Goal: Find specific page/section: Find specific page/section

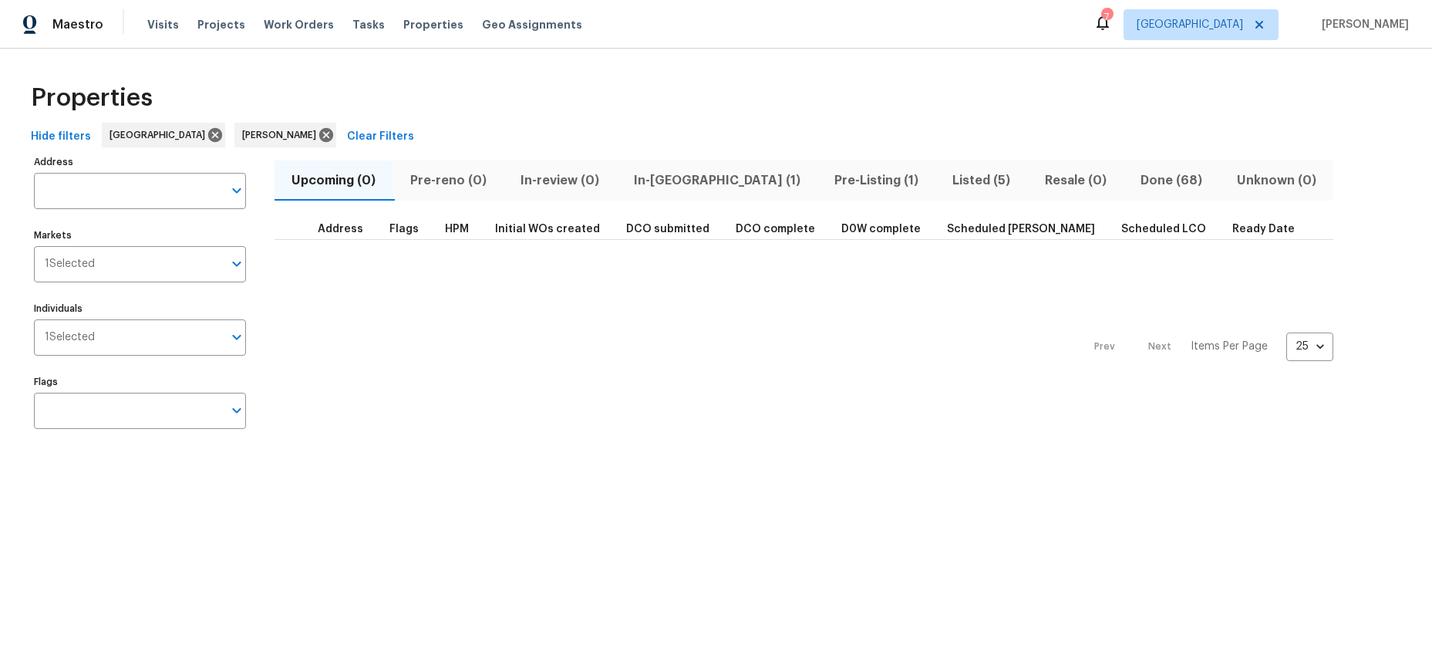
click at [669, 183] on span "In-[GEOGRAPHIC_DATA] (1)" at bounding box center [717, 181] width 182 height 22
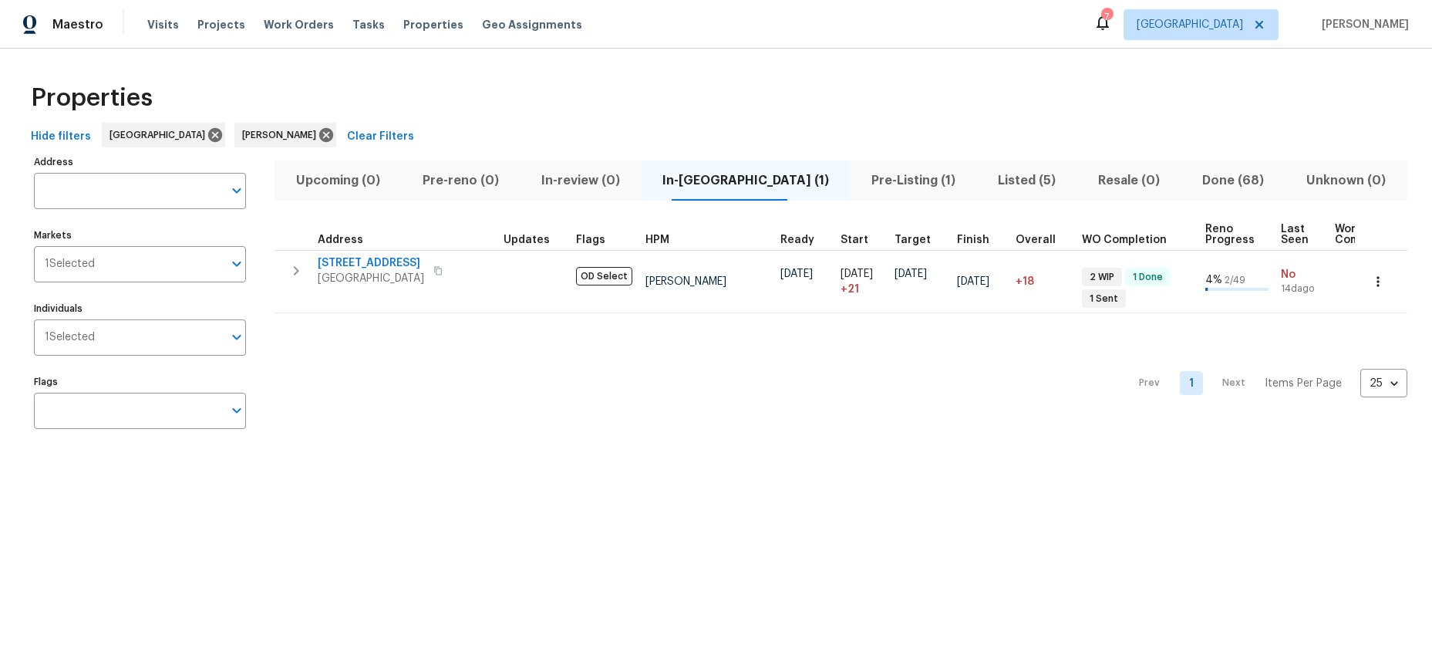
click at [843, 400] on div "Prev 1 Next Items Per Page 25 25 ​" at bounding box center [841, 378] width 1133 height 130
click at [403, 95] on div "Properties" at bounding box center [716, 97] width 1383 height 49
click at [326, 363] on div "Prev 1 Next Items Per Page 25 25 ​" at bounding box center [841, 378] width 1133 height 130
click at [171, 29] on span "Visits" at bounding box center [163, 24] width 32 height 15
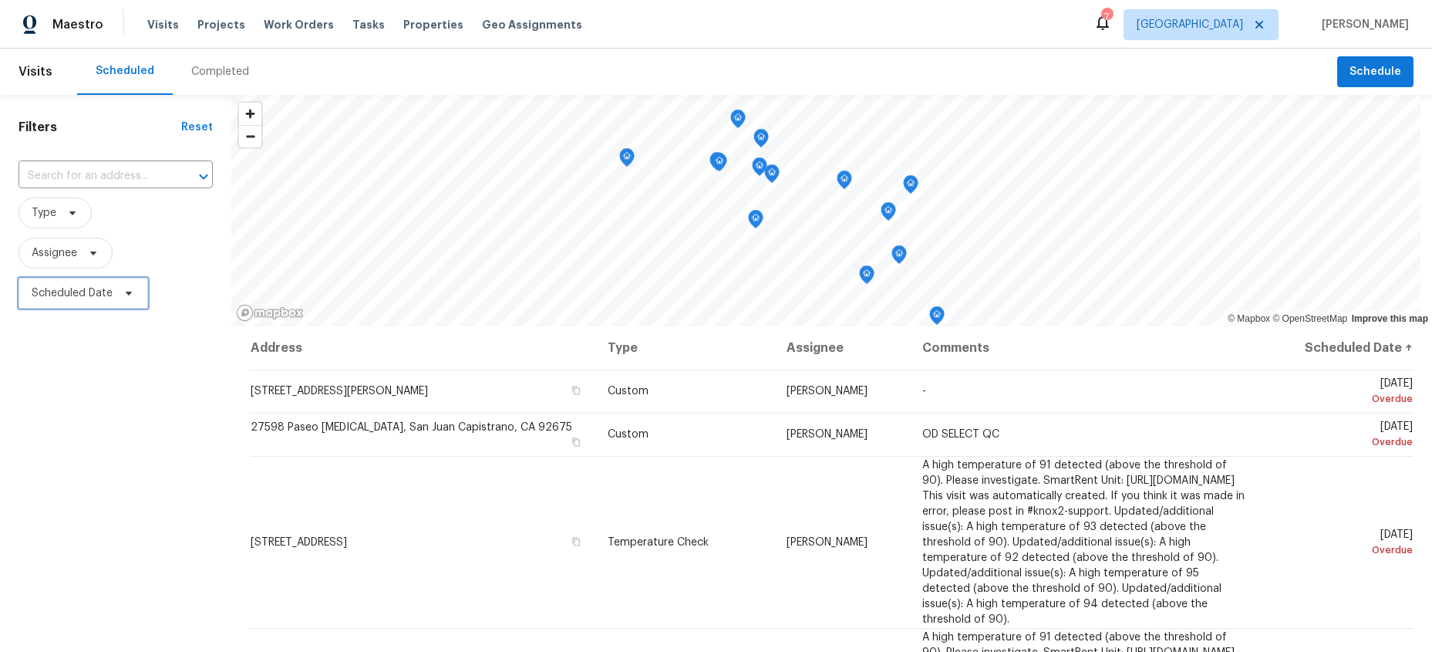
click at [69, 292] on span "Scheduled Date" at bounding box center [72, 292] width 81 height 15
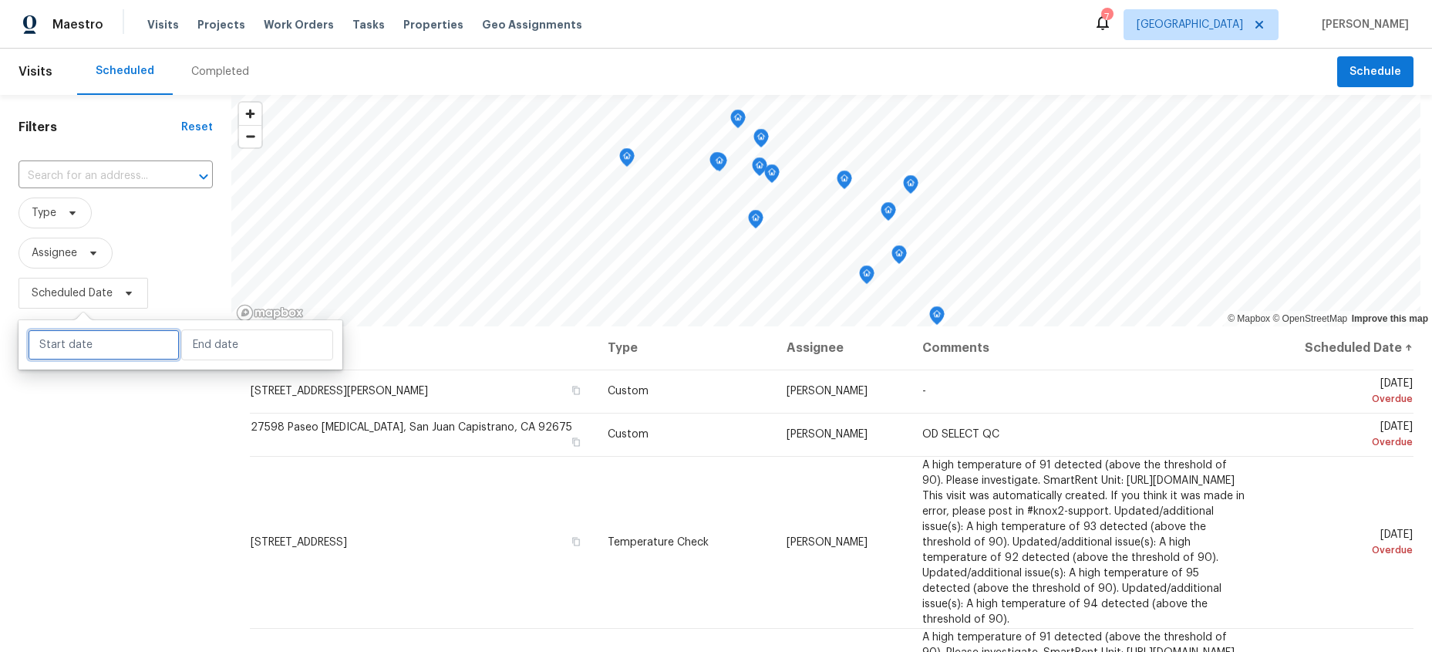
click at [100, 347] on input "text" at bounding box center [104, 344] width 152 height 31
select select "7"
select select "2025"
select select "8"
select select "2025"
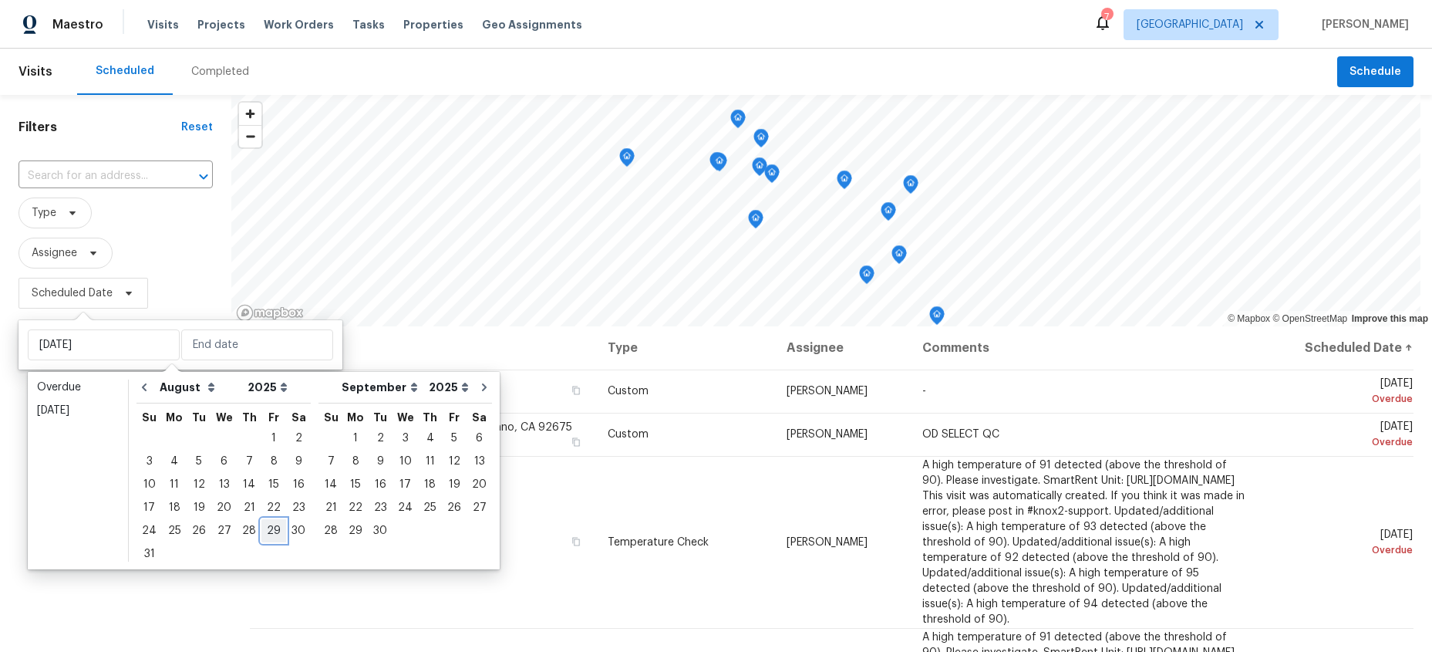
click at [265, 531] on div "29" at bounding box center [273, 531] width 25 height 22
type input "Fri, Aug 29"
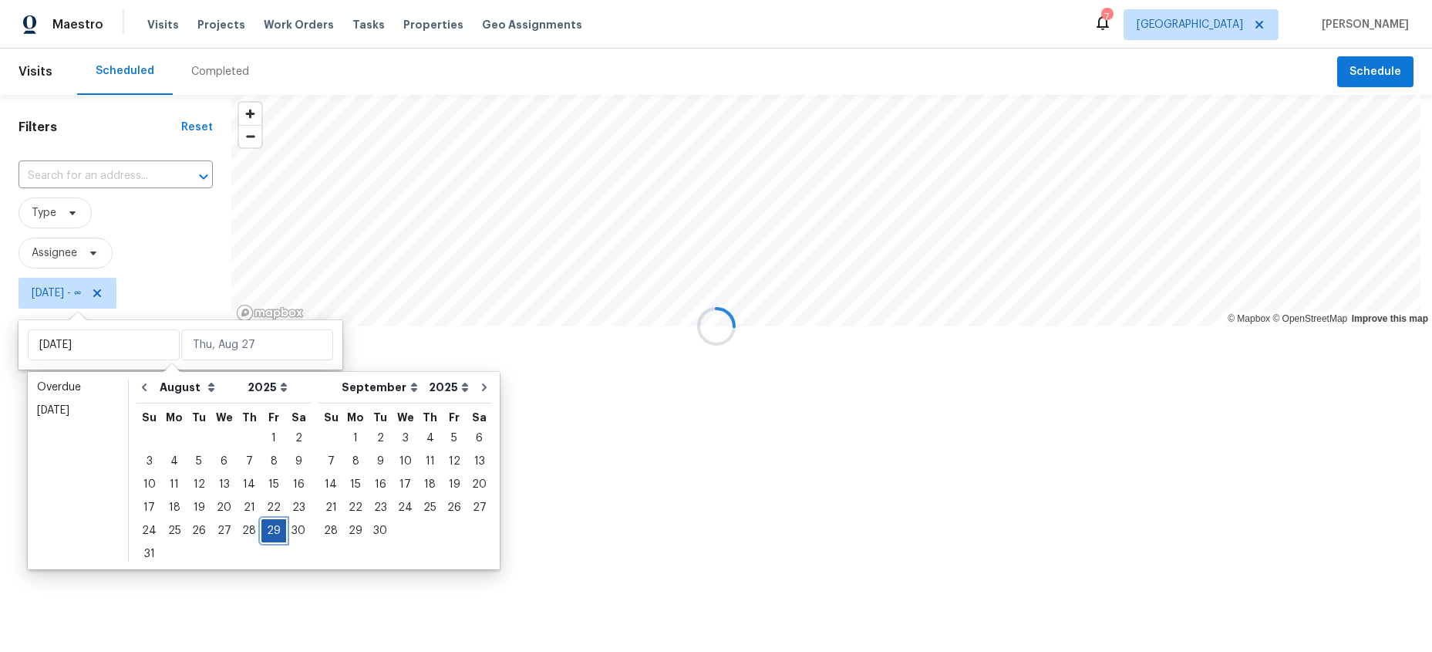
click at [265, 531] on div "29" at bounding box center [273, 531] width 25 height 22
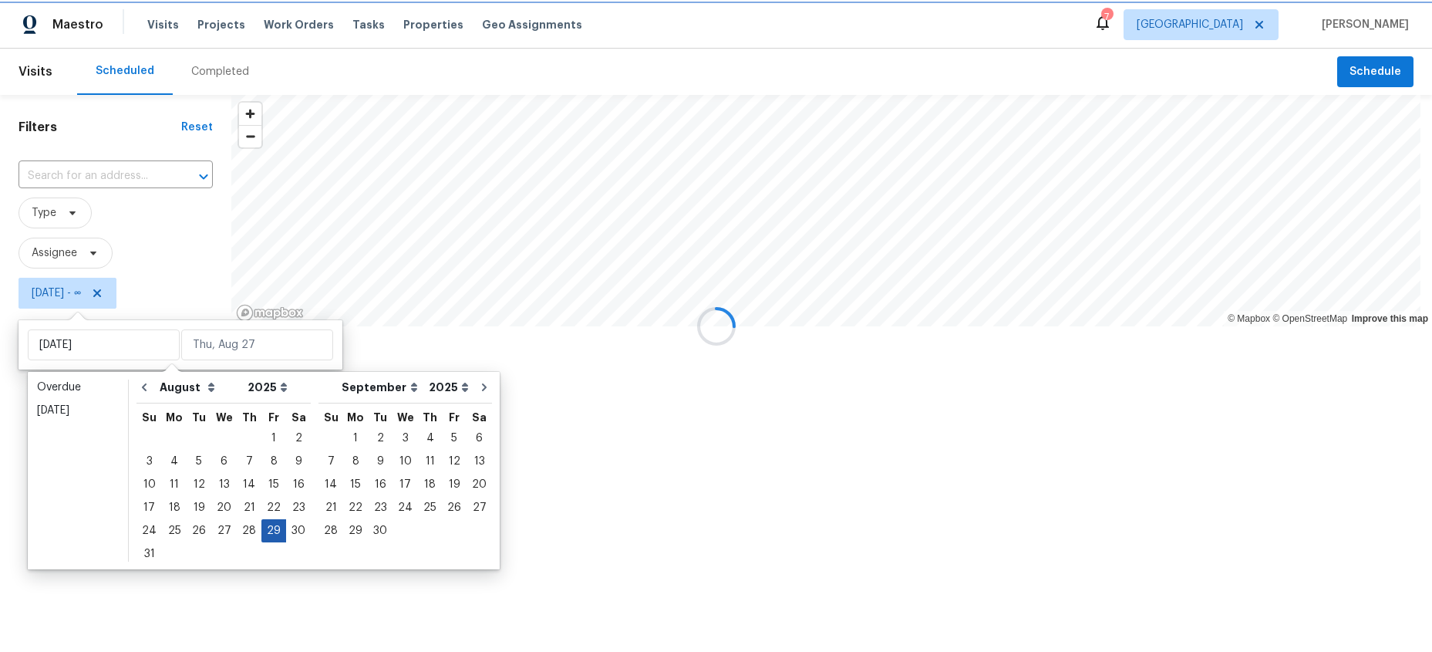
type input "Fri, Aug 29"
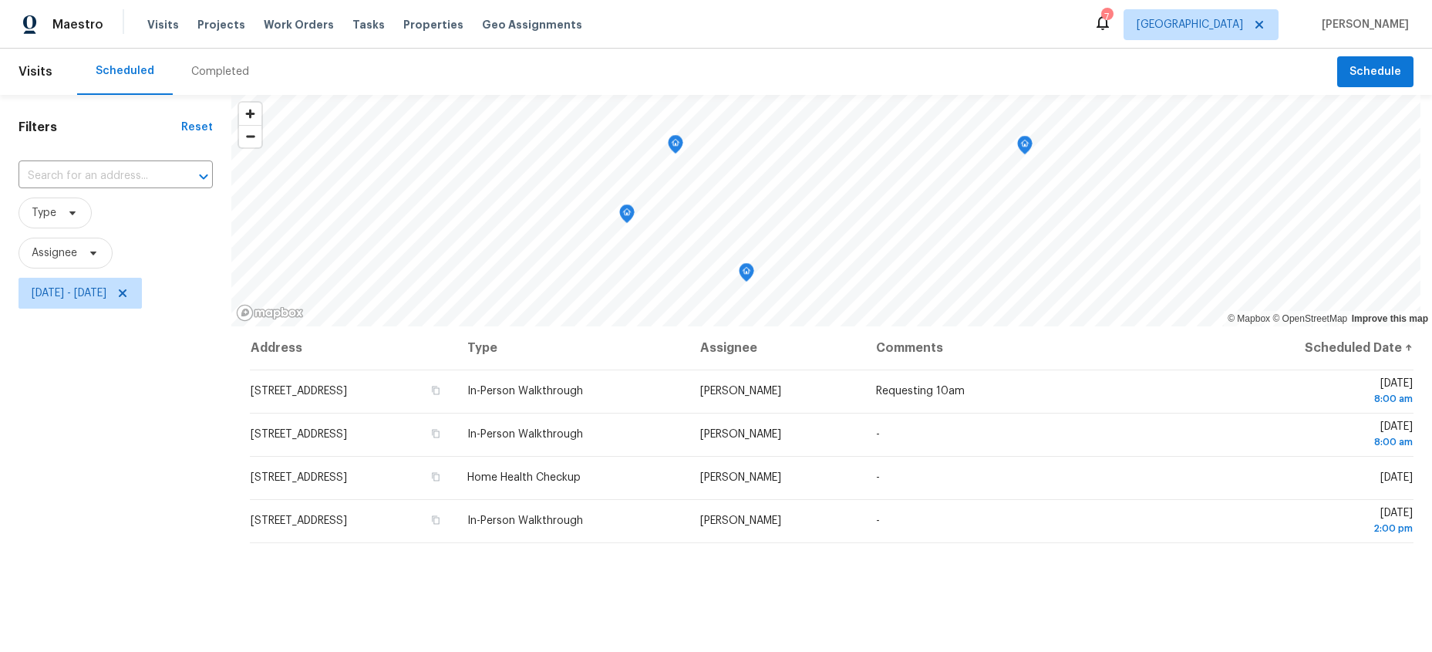
click at [166, 528] on div "Filters Reset ​ Type Assignee Fri, Aug 29 - Fri, Aug 29" at bounding box center [115, 471] width 231 height 753
click at [150, 384] on div "Filters Reset ​ Type Assignee Fri, Aug 29 - Fri, Aug 29" at bounding box center [115, 471] width 231 height 753
click at [106, 296] on span "Fri, Aug 29 - Fri, Aug 29" at bounding box center [69, 292] width 75 height 15
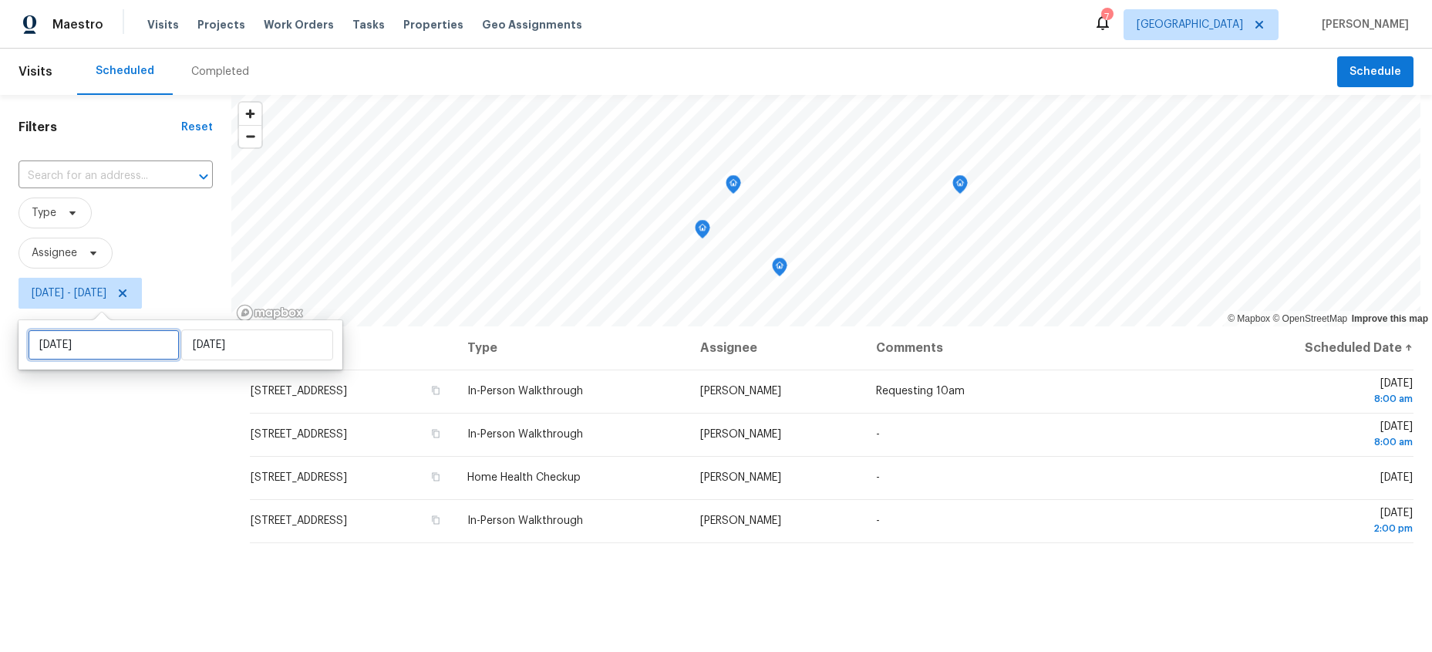
select select "7"
select select "2025"
select select "8"
select select "2025"
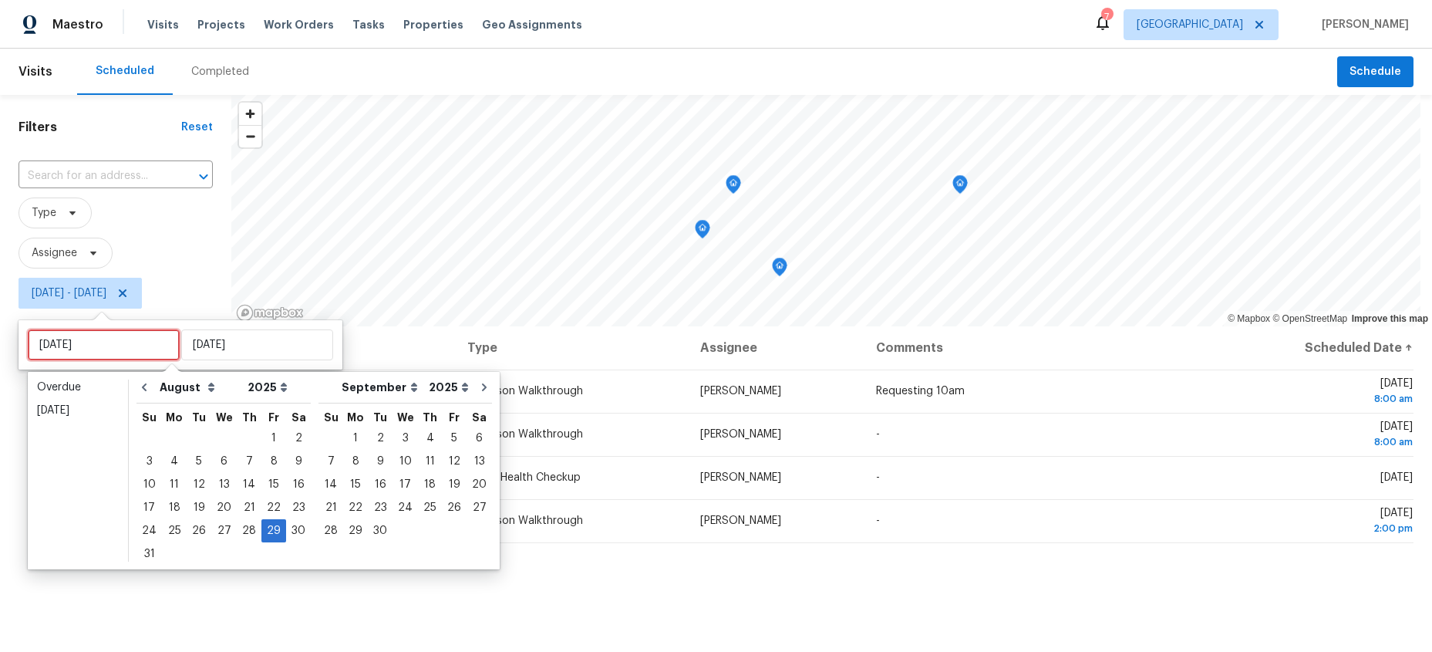
click at [123, 340] on input "Fri, Aug 29" at bounding box center [104, 344] width 152 height 31
click at [241, 523] on div "28" at bounding box center [249, 531] width 25 height 22
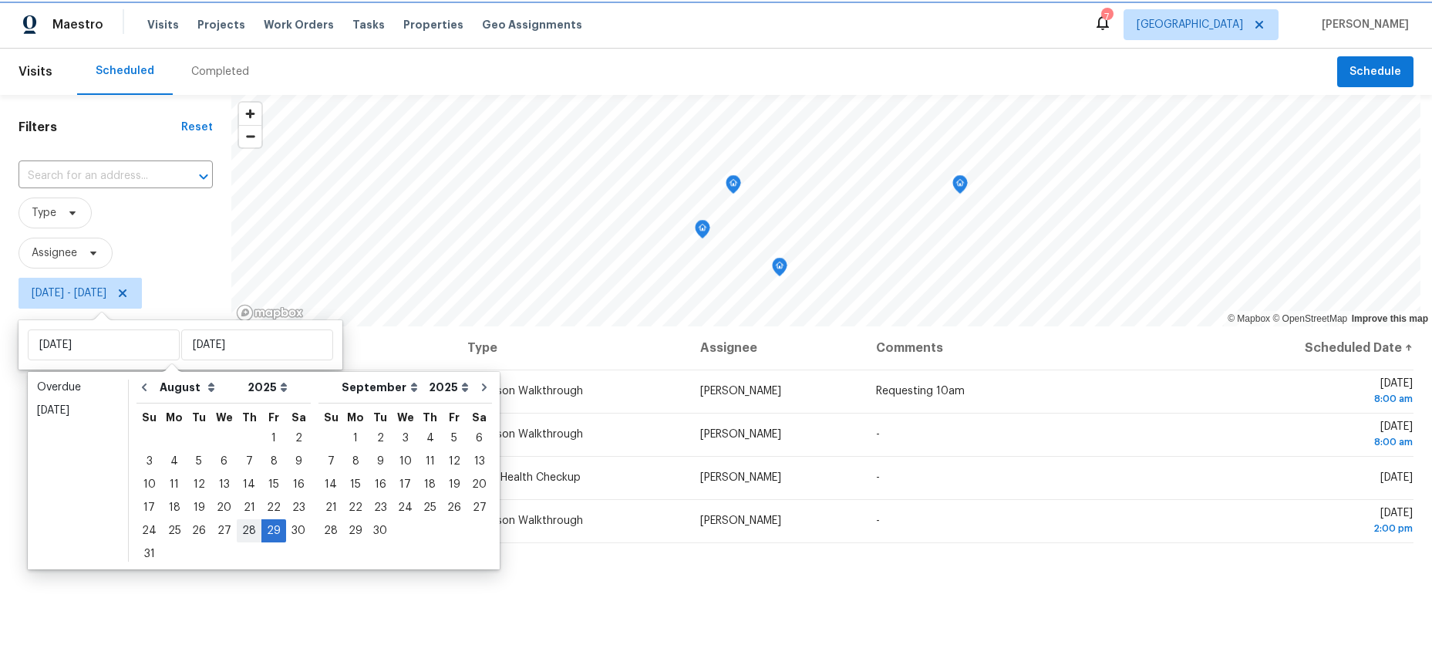
type input "Thu, Aug 28"
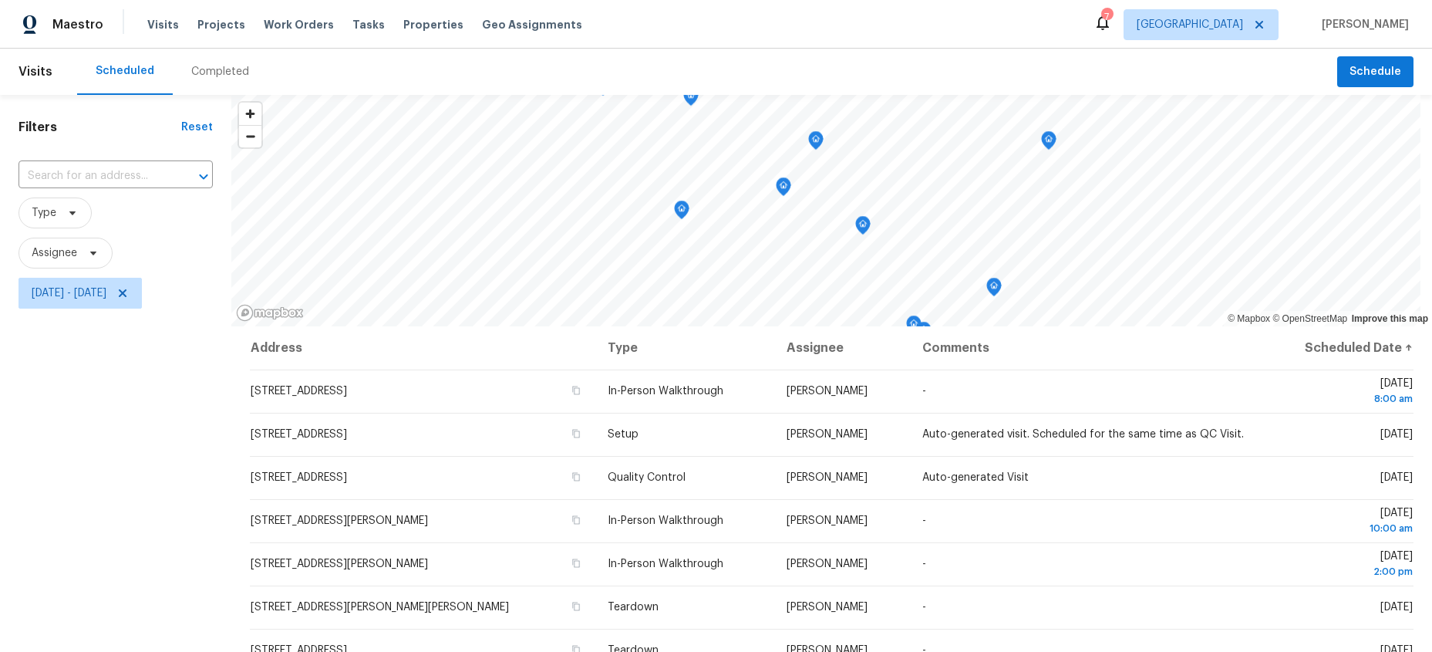
click at [174, 444] on div "Filters Reset ​ Type Assignee Thu, Aug 28 - Fri, Aug 29" at bounding box center [115, 471] width 231 height 753
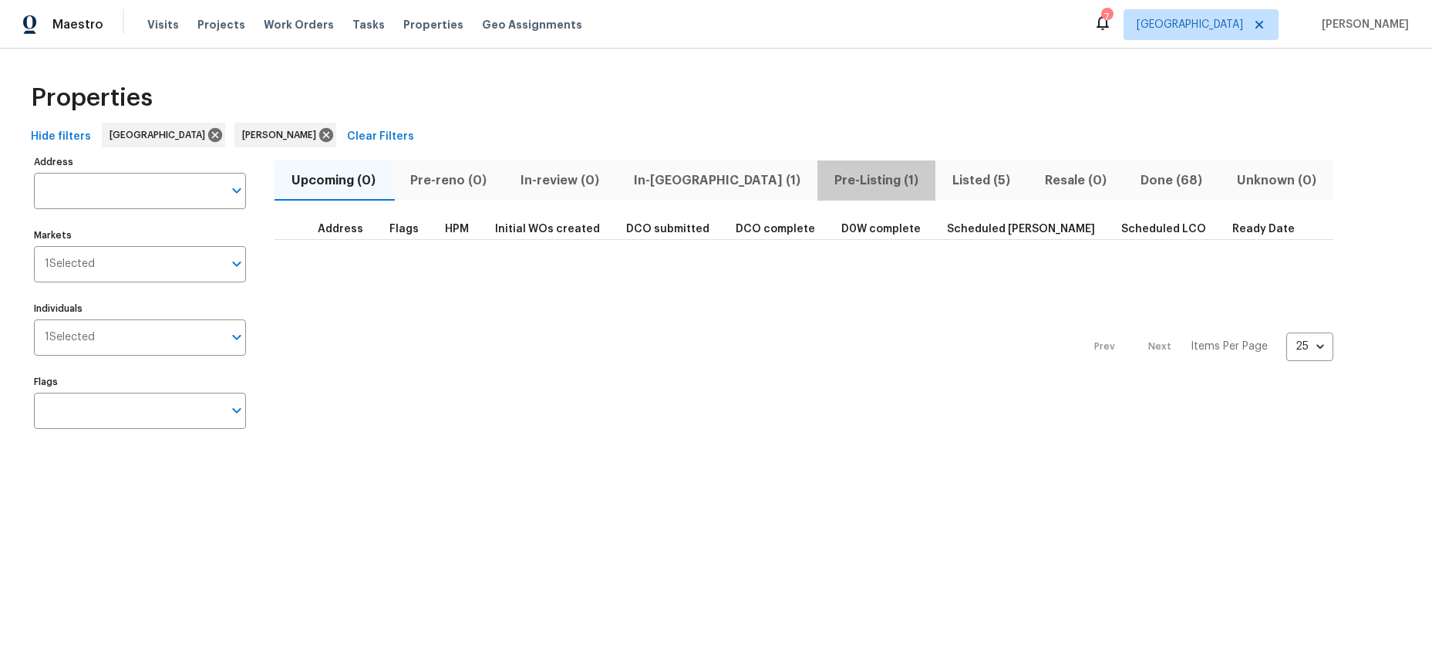
click at [827, 179] on span "Pre-Listing (1)" at bounding box center [877, 181] width 100 height 22
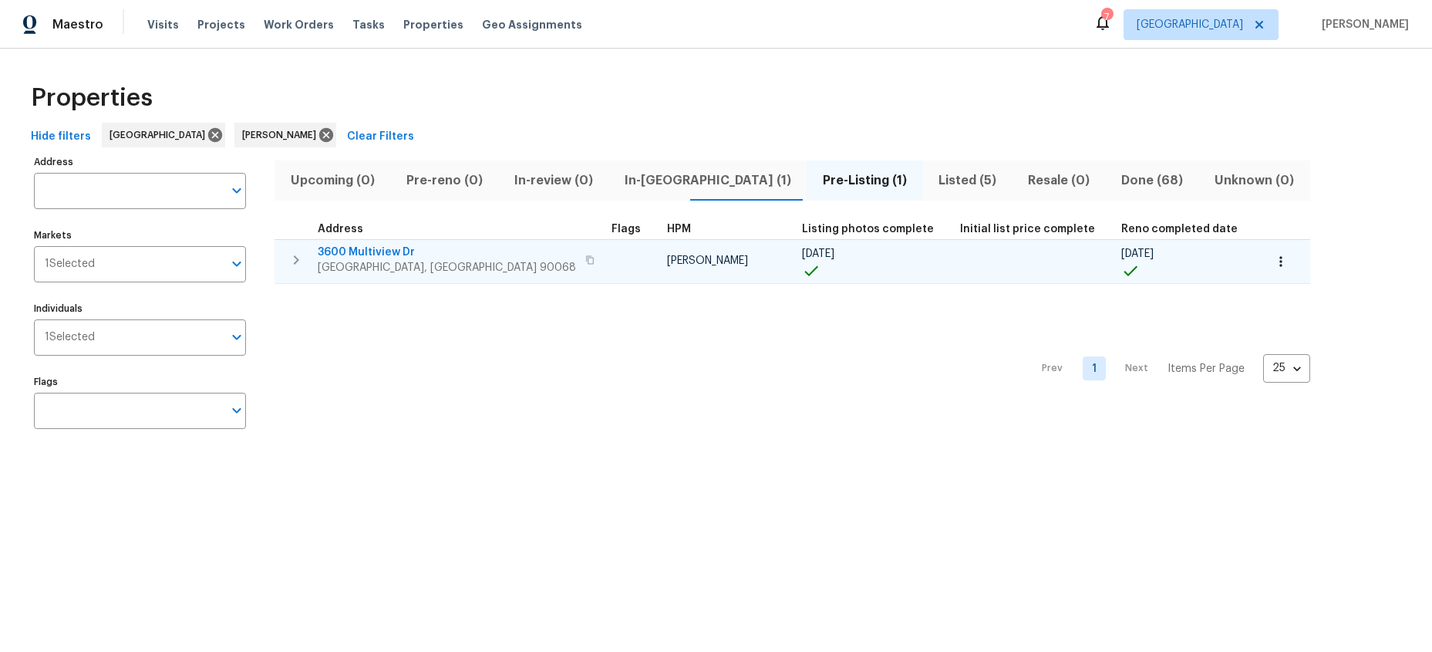
click at [363, 256] on span "3600 Multiview Dr" at bounding box center [447, 252] width 258 height 15
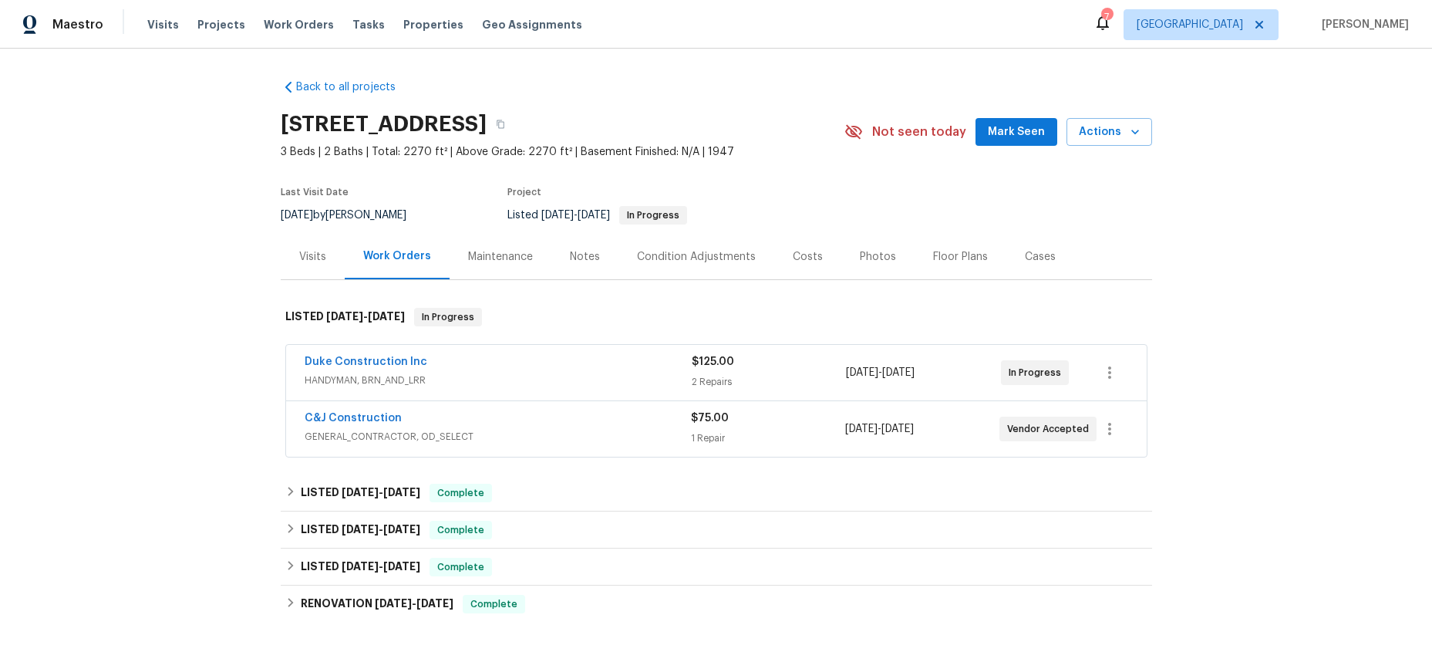
click at [488, 369] on div "Duke Construction Inc" at bounding box center [498, 363] width 387 height 19
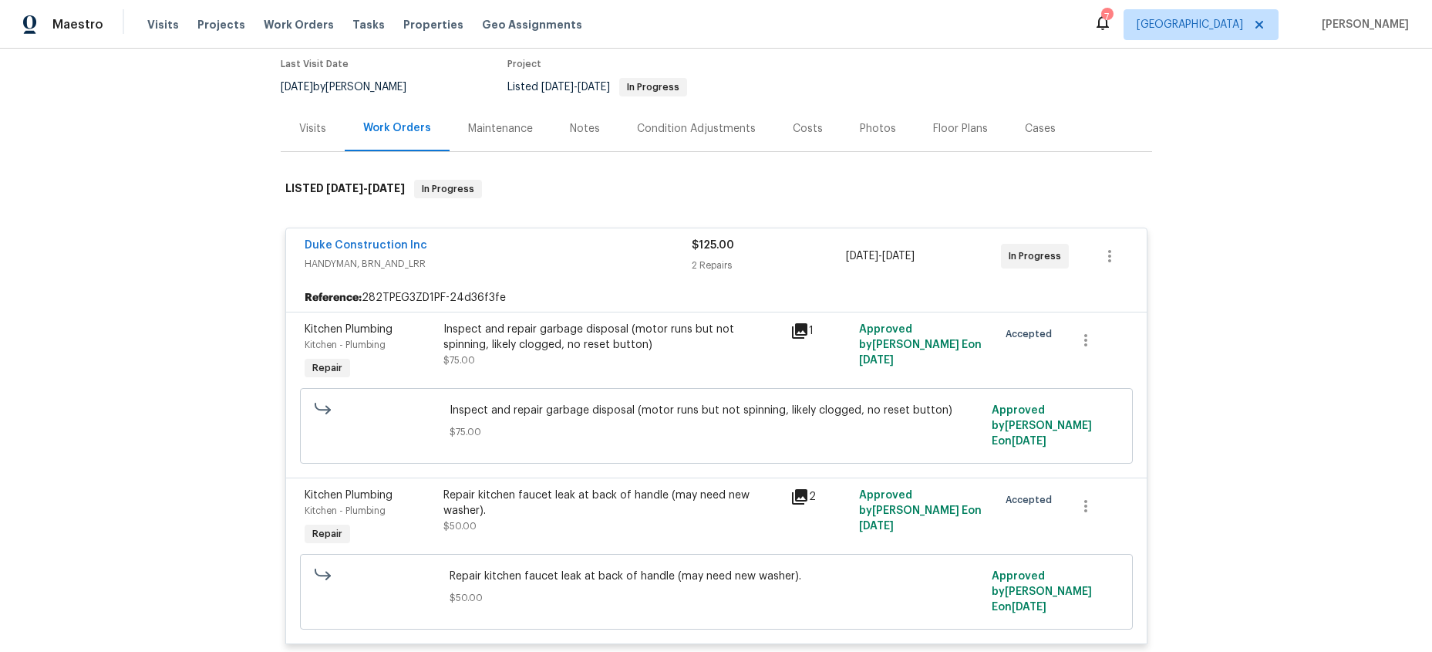
scroll to position [154, 0]
